Goal: Task Accomplishment & Management: Use online tool/utility

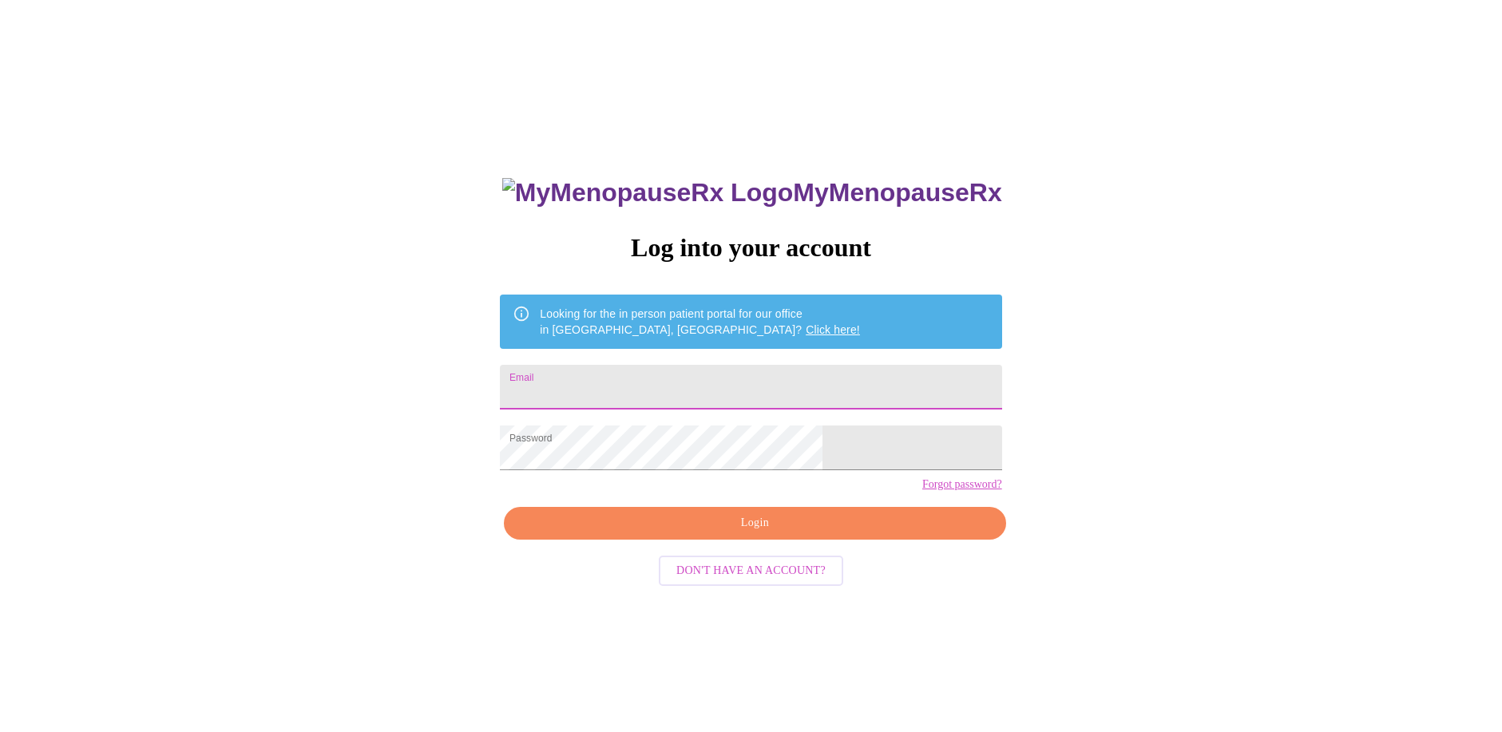
click at [723, 390] on input "Email" at bounding box center [750, 387] width 501 height 45
type input "[EMAIL_ADDRESS][DOMAIN_NAME]"
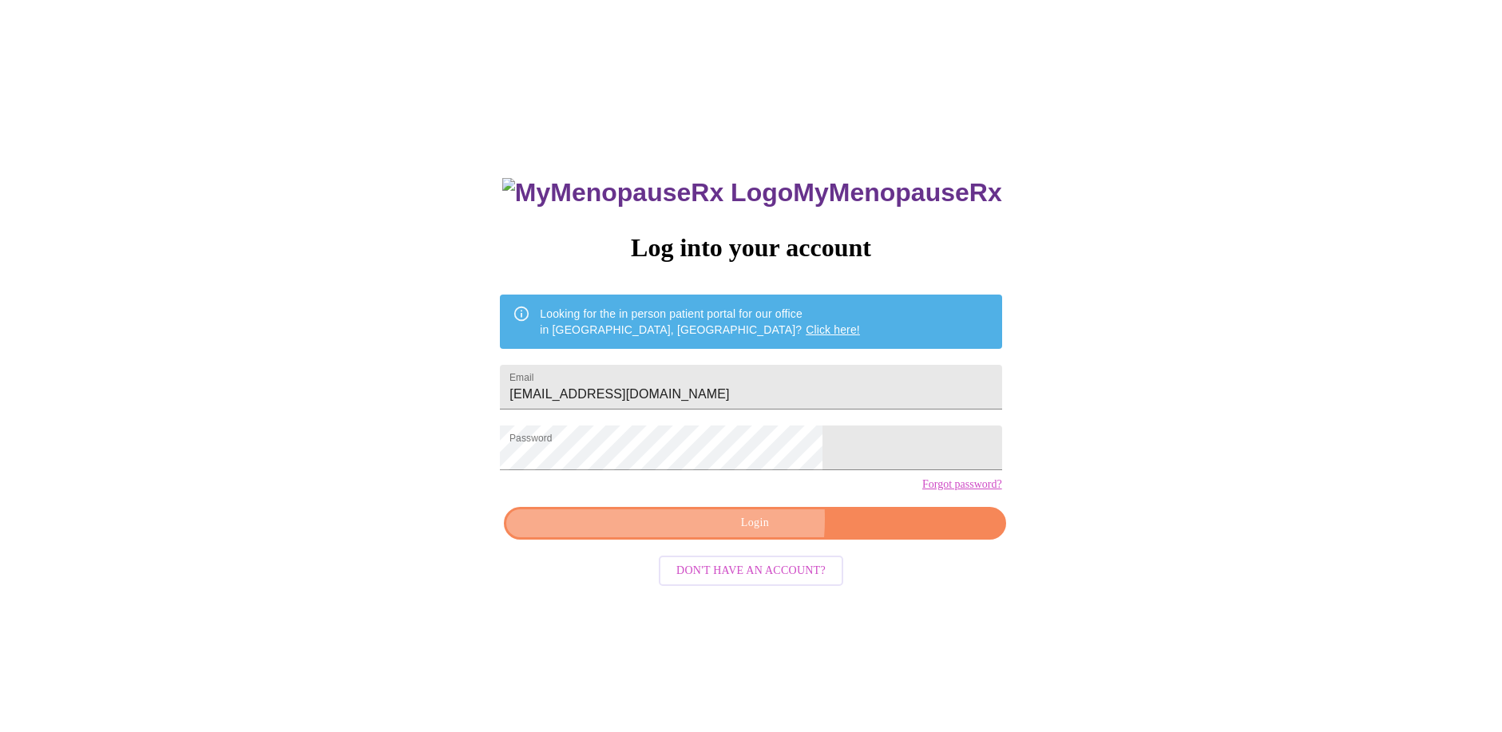
click at [687, 533] on span "Login" at bounding box center [754, 523] width 465 height 20
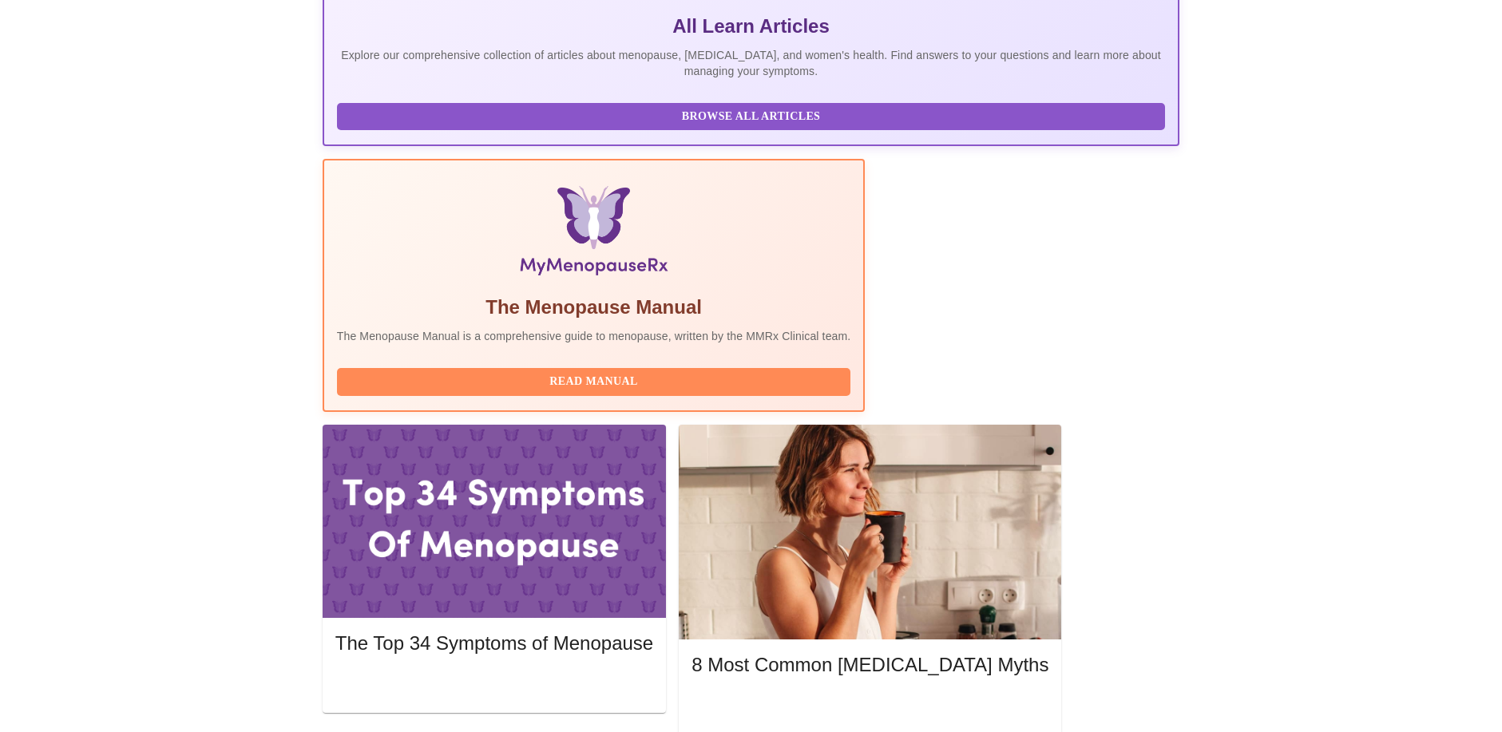
scroll to position [399, 0]
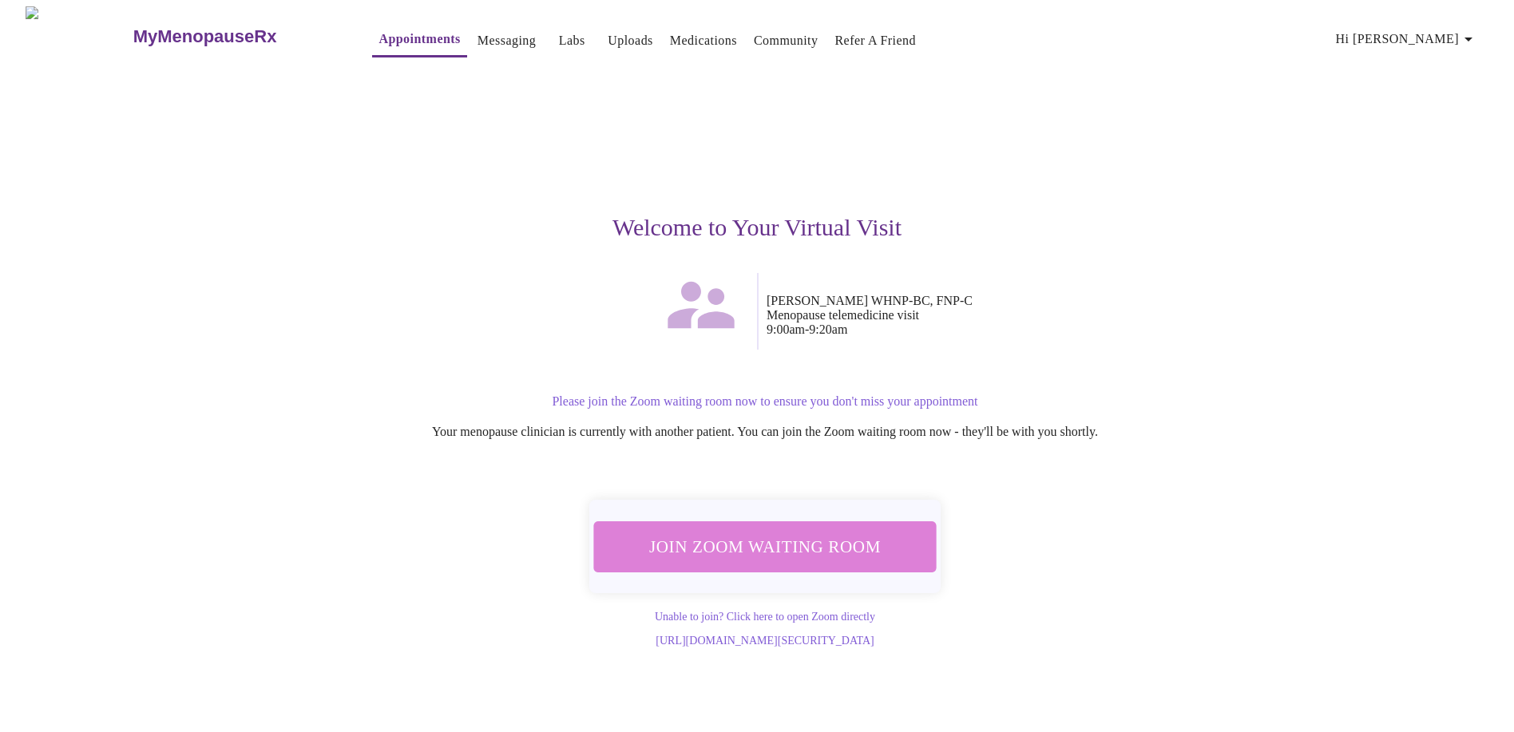
click at [817, 532] on span "Join Zoom Waiting Room" at bounding box center [765, 547] width 301 height 30
